Goal: Information Seeking & Learning: Learn about a topic

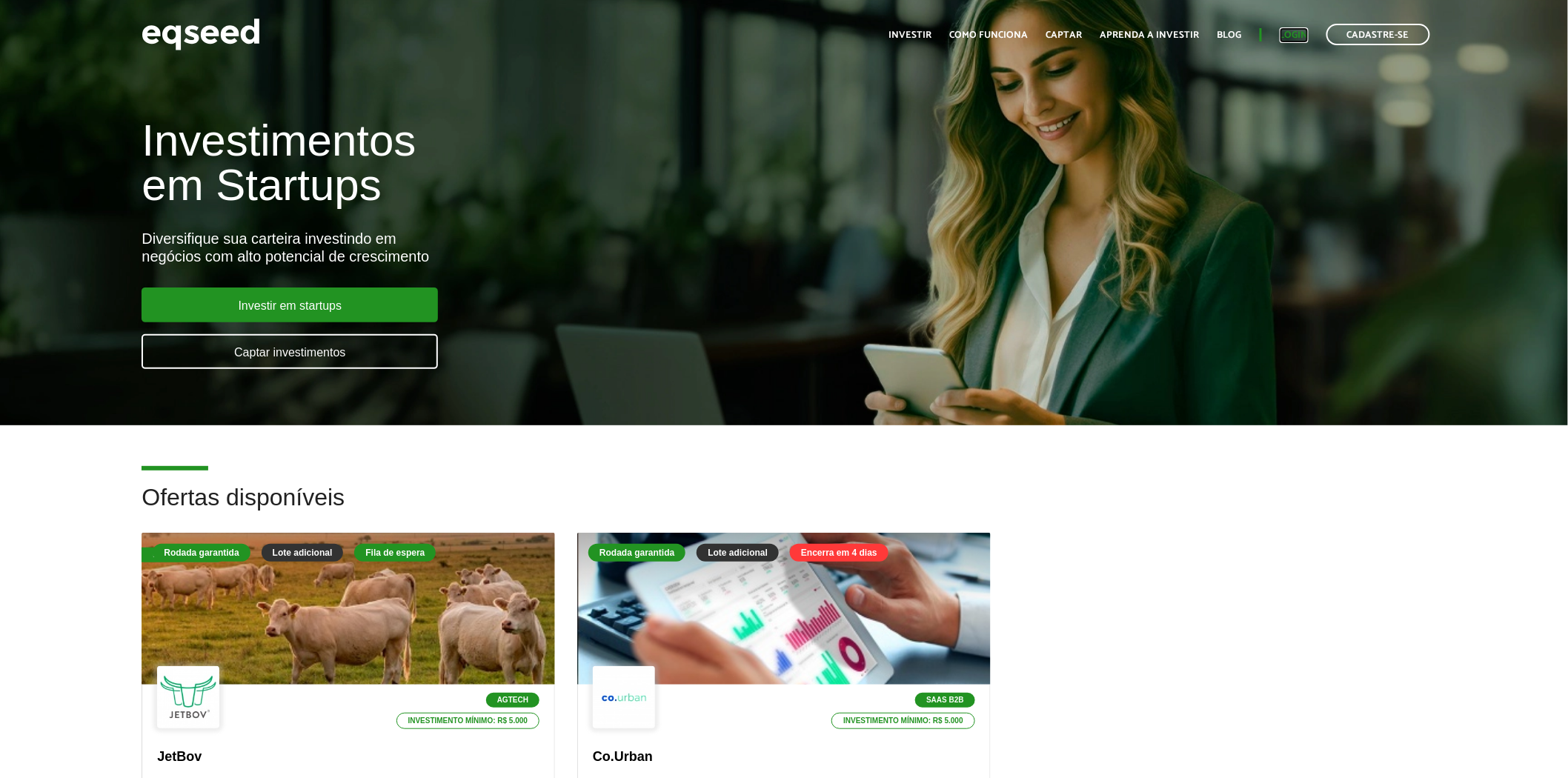
click at [1292, 30] on link "Login" at bounding box center [1294, 35] width 29 height 9
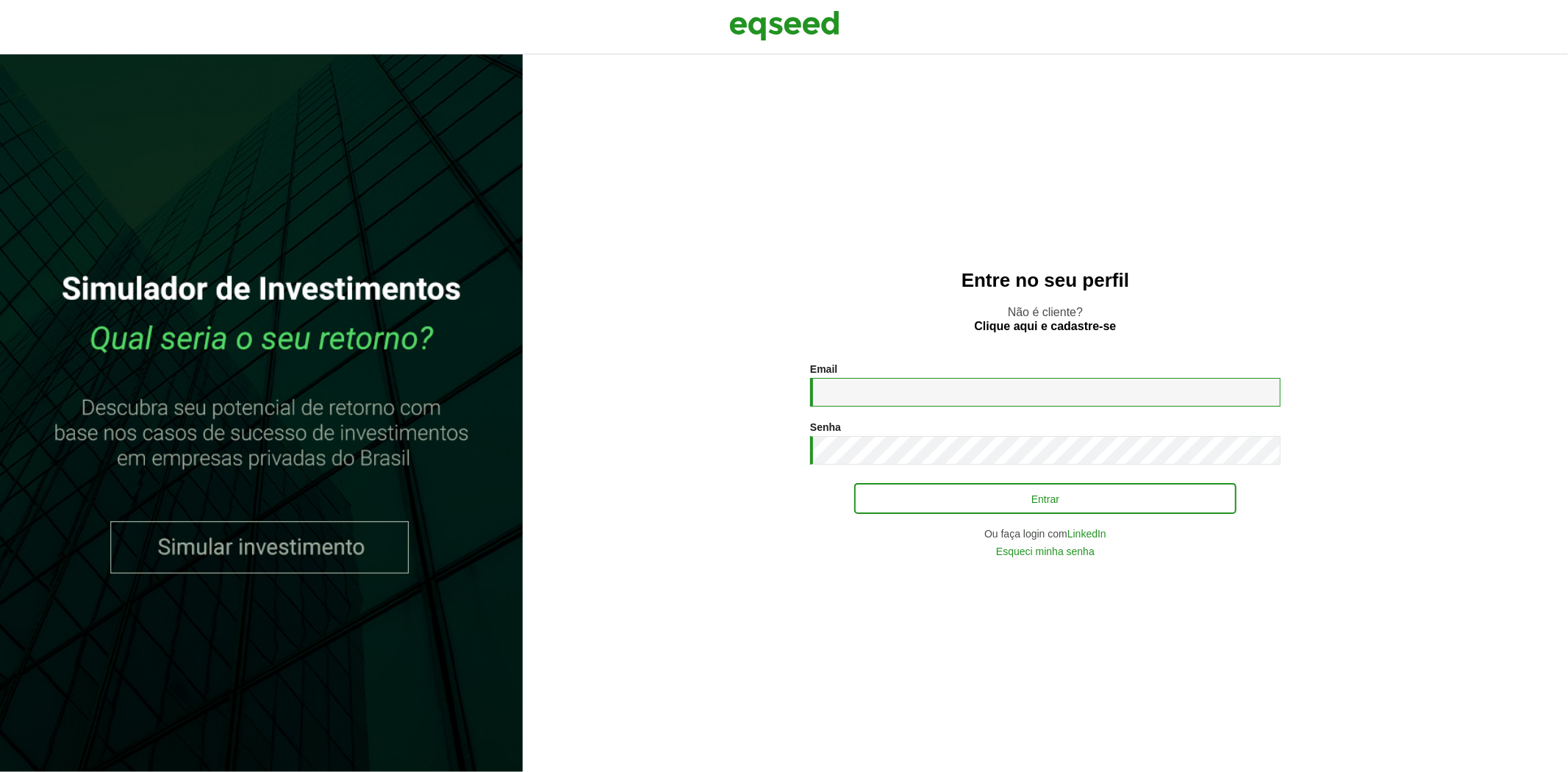
type input "**********"
click at [887, 507] on button "Entrar" at bounding box center [1045, 499] width 382 height 28
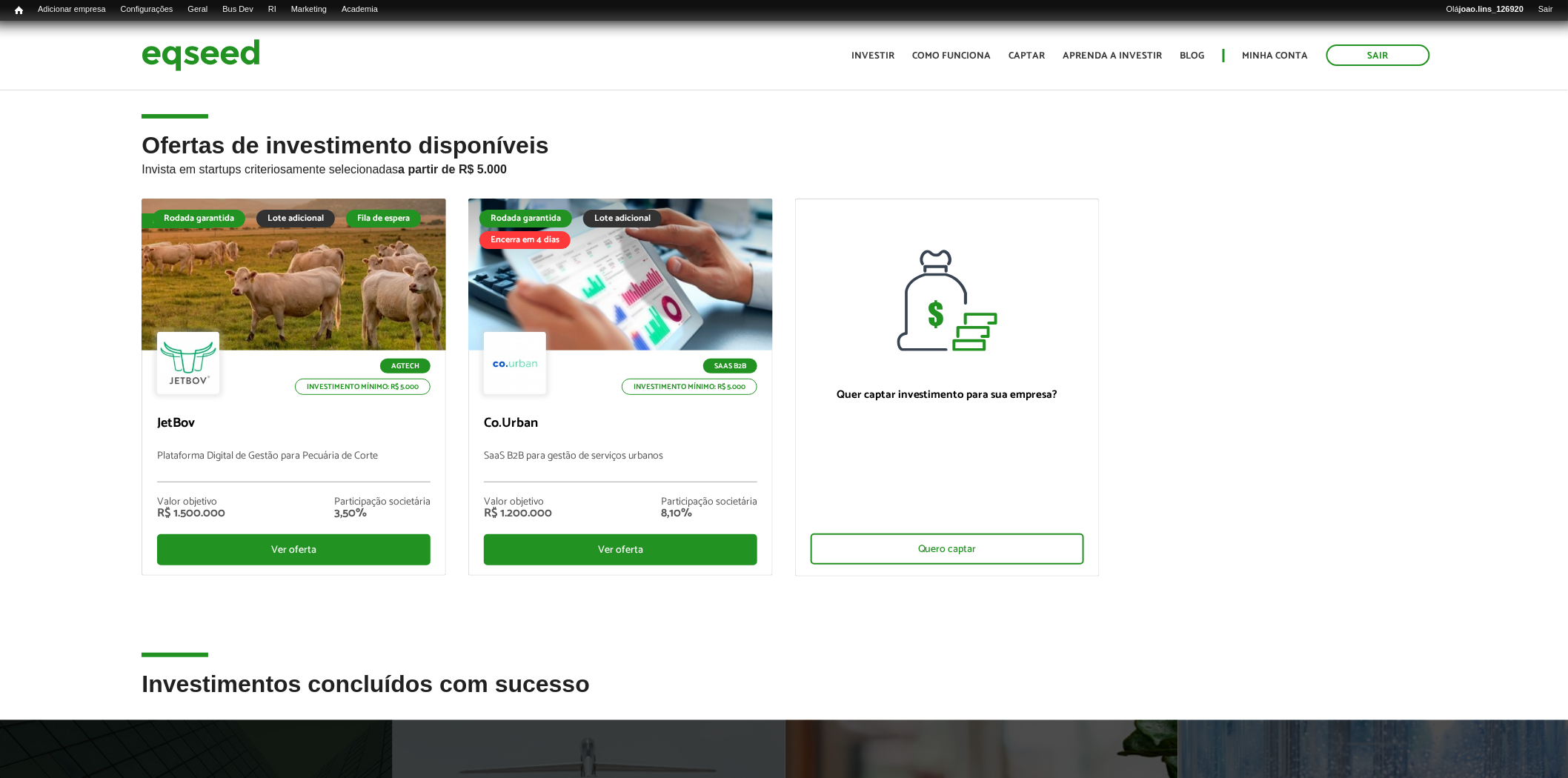
click at [1210, 544] on ul "Fila de espera Rodada garantida Lote adicional Fila de espera Agtech Investimen…" at bounding box center [784, 400] width 1307 height 403
click at [75, 193] on div "Ofertas de investimento disponíveis Invista em startups criteriosamente selecio…" at bounding box center [784, 402] width 1568 height 538
click at [257, 39] on link "Empresas" at bounding box center [274, 40] width 119 height 15
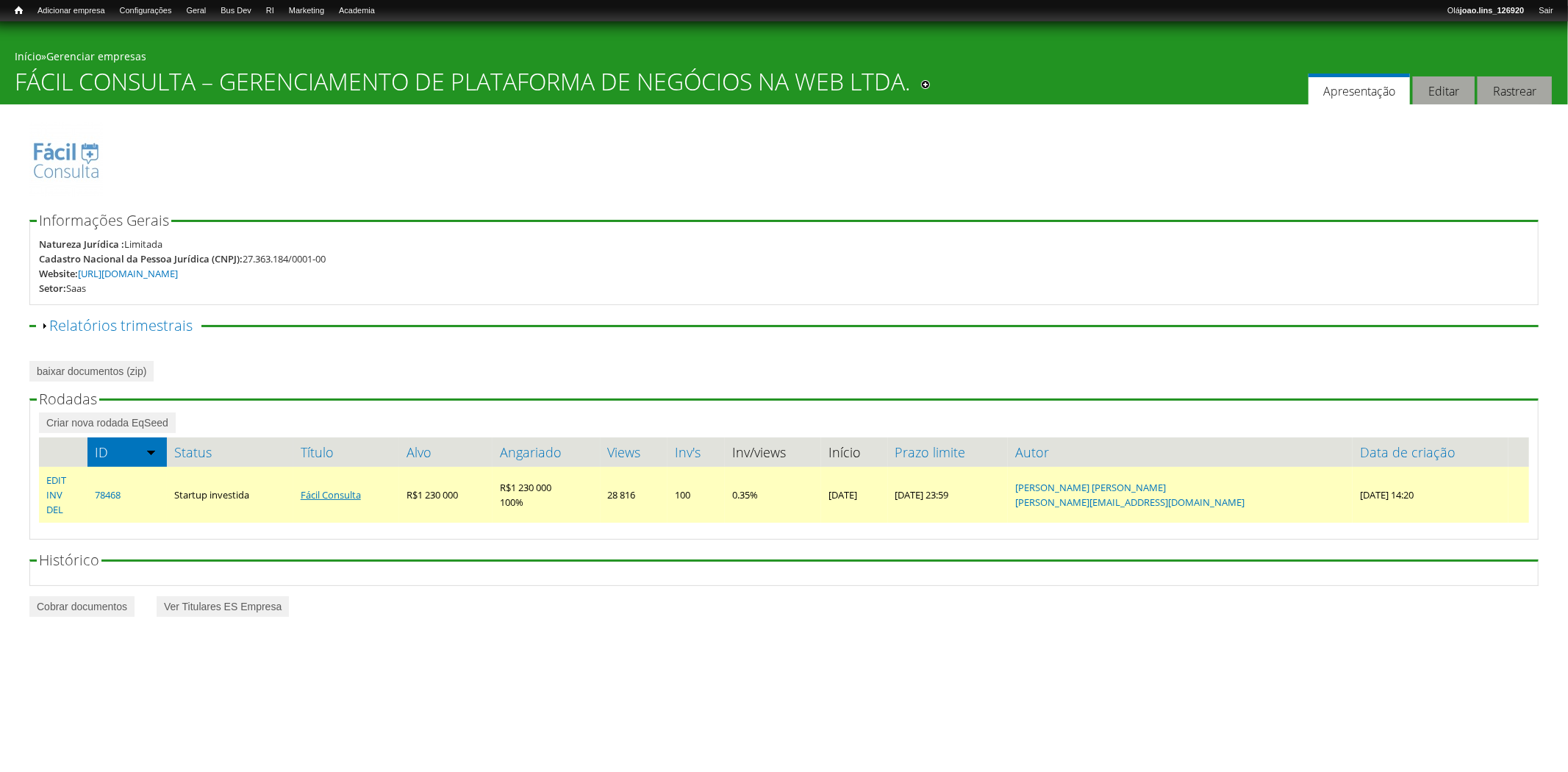
click at [340, 493] on link "Fácil Consulta" at bounding box center [331, 494] width 60 height 13
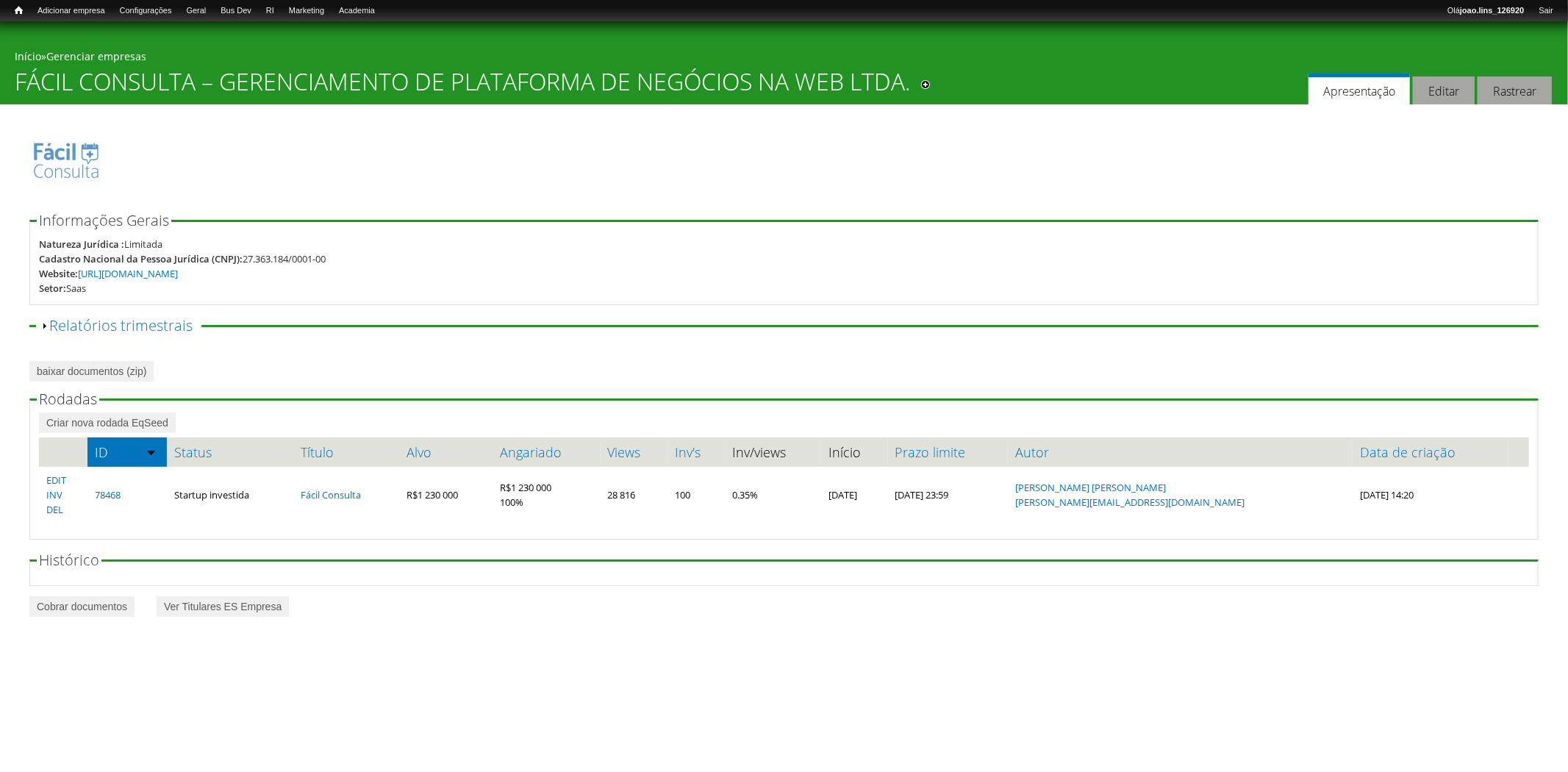
click at [48, 326] on span "Exibir Relatórios trimestrais" at bounding box center [118, 326] width 161 height 15
click at [54, 323] on link "Exibir Relatórios trimestrais" at bounding box center [121, 326] width 143 height 20
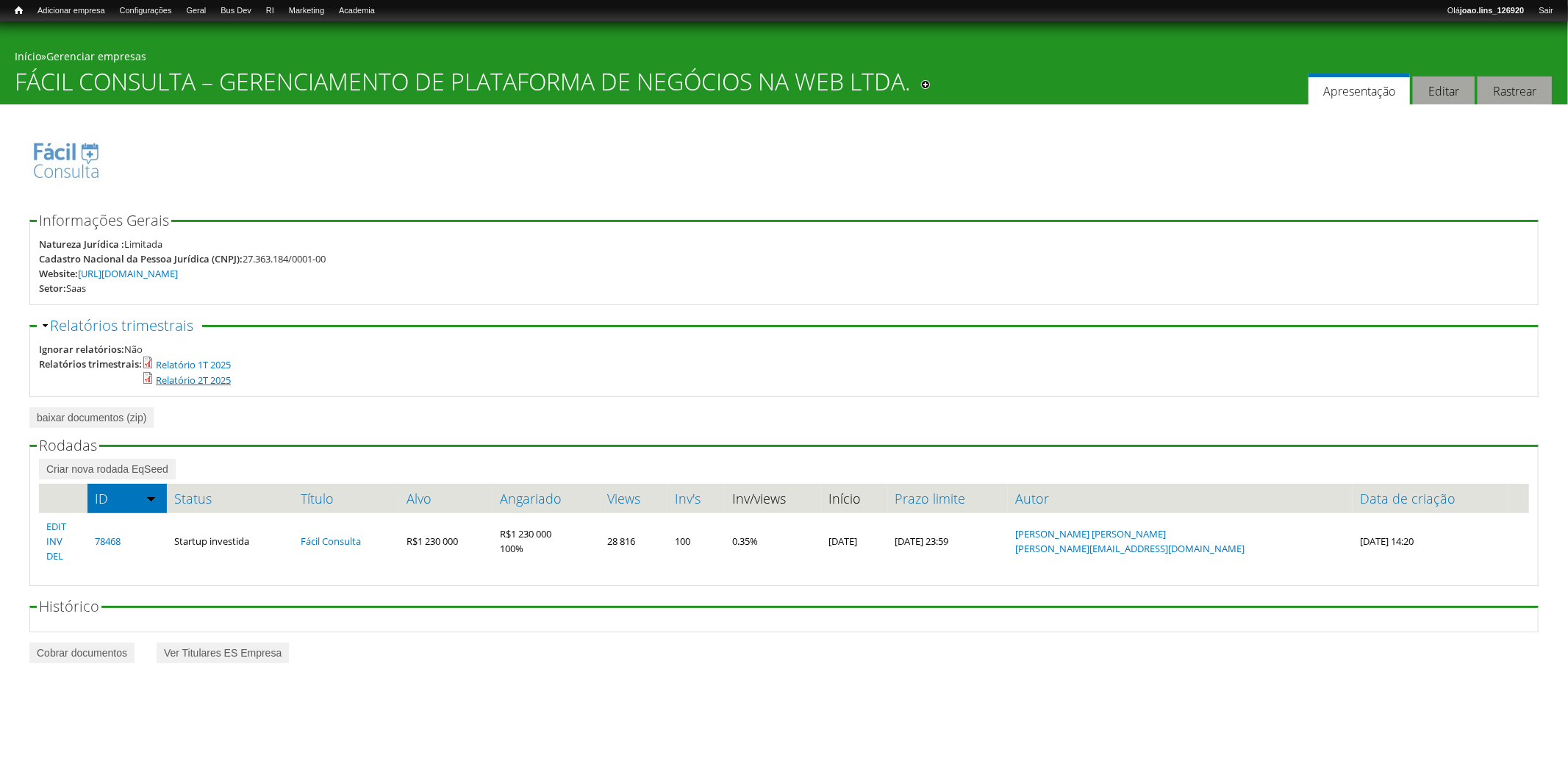
click at [187, 375] on link "Relatório 2T 2025" at bounding box center [193, 379] width 75 height 13
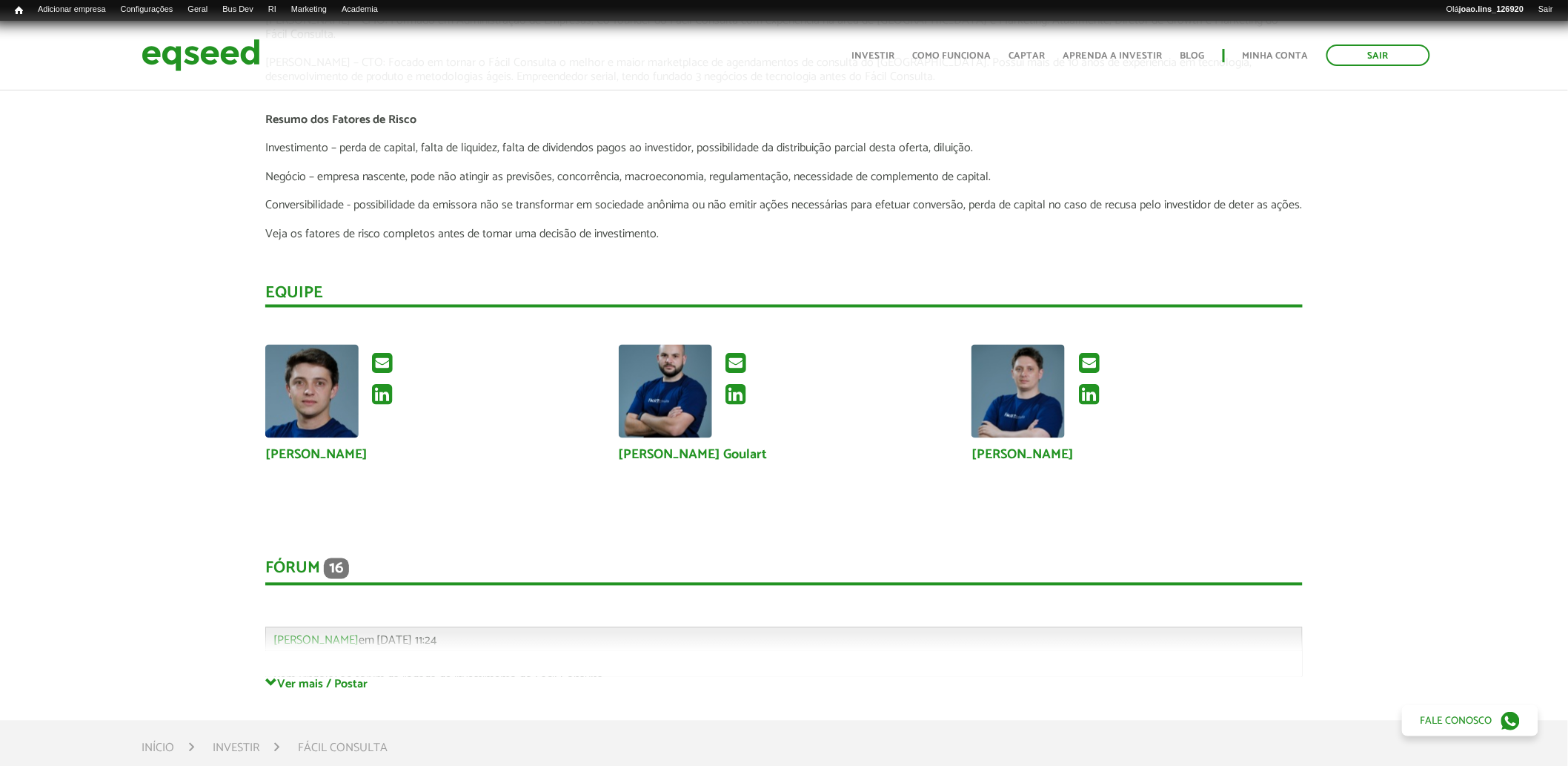
scroll to position [2882, 0]
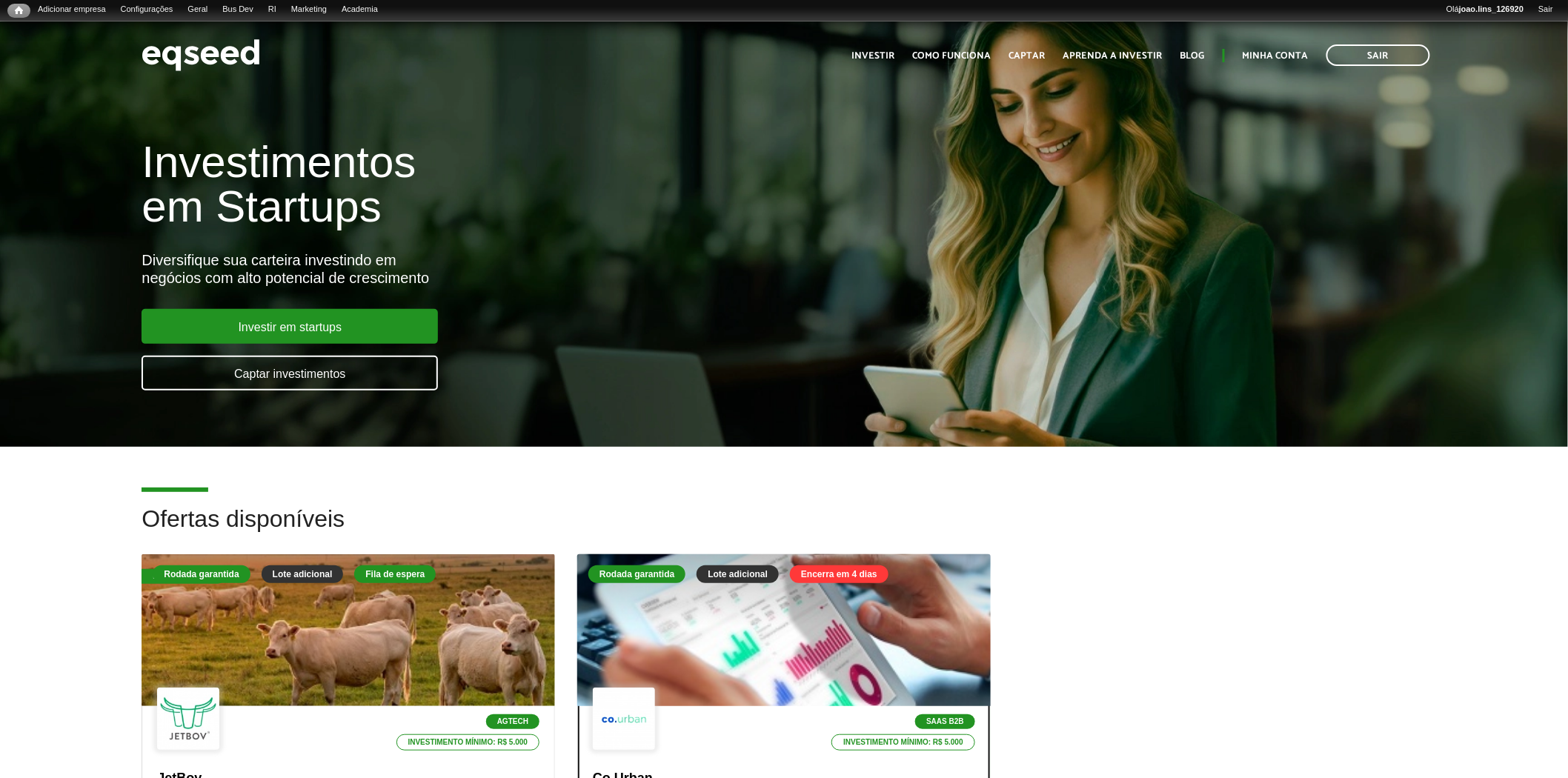
click at [758, 646] on div at bounding box center [784, 630] width 496 height 182
